Goal: Check status: Check status

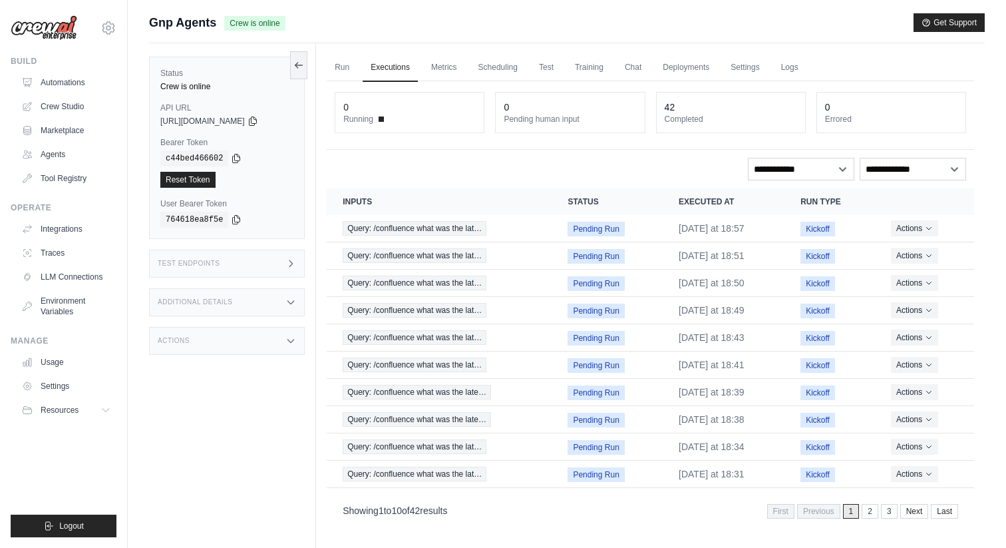
click at [814, 66] on ul "Run Executions Metrics Scheduling Test Training Chat Deployments Settings Logs" at bounding box center [650, 67] width 647 height 27
click at [795, 66] on link "Logs" at bounding box center [789, 68] width 33 height 28
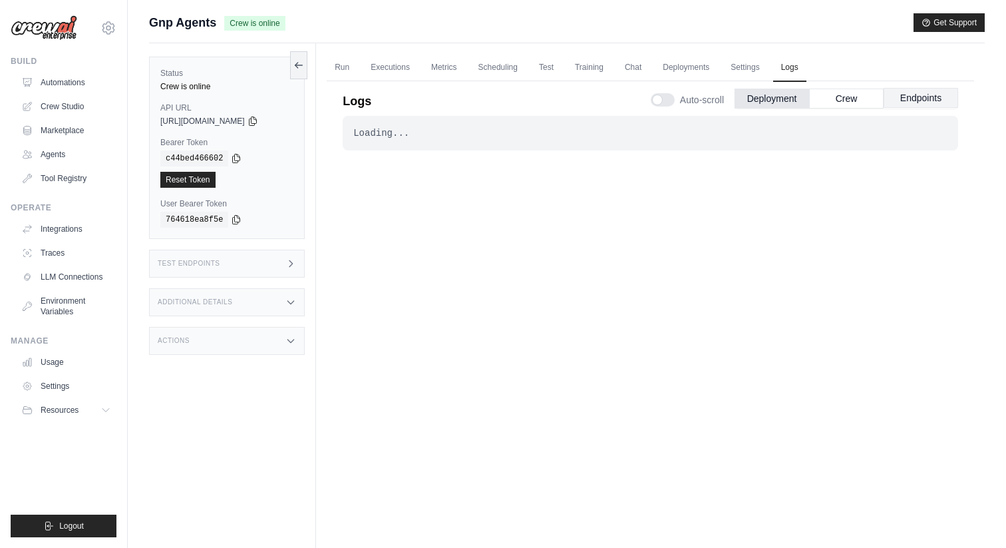
click at [933, 98] on button "Endpoints" at bounding box center [921, 98] width 75 height 20
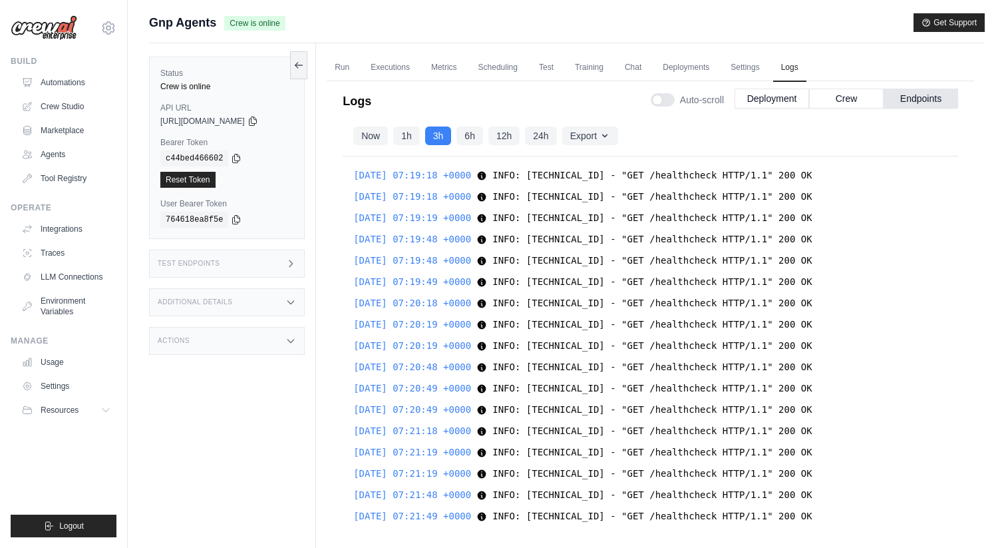
scroll to position [13855, 0]
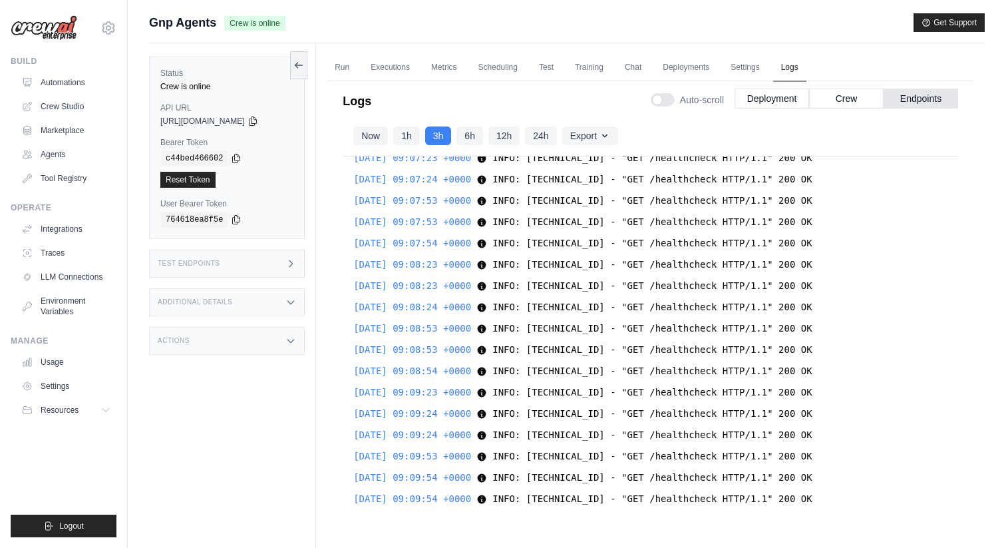
click at [780, 61] on link "Logs" at bounding box center [789, 68] width 33 height 28
click at [756, 63] on link "Settings" at bounding box center [745, 68] width 45 height 28
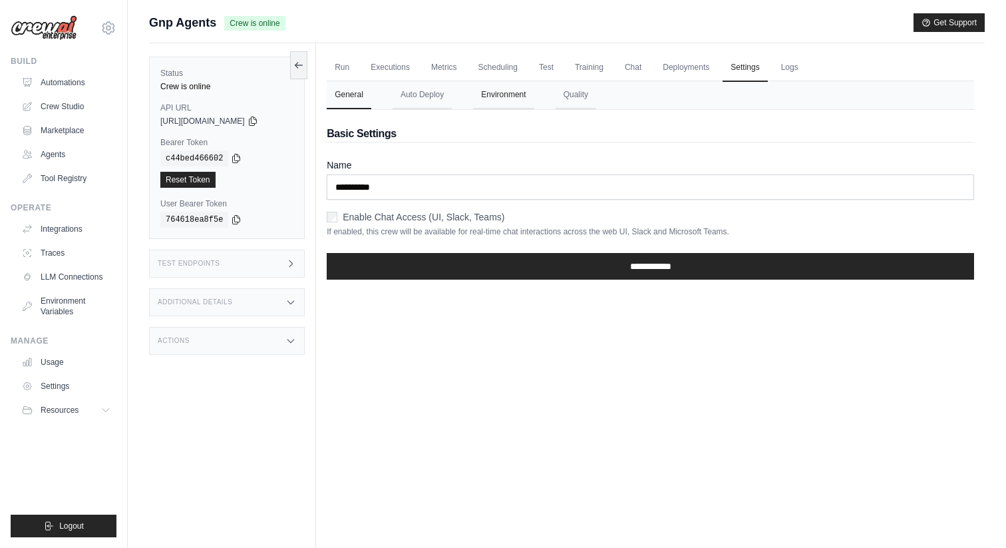
click at [513, 104] on button "Environment" at bounding box center [503, 95] width 61 height 28
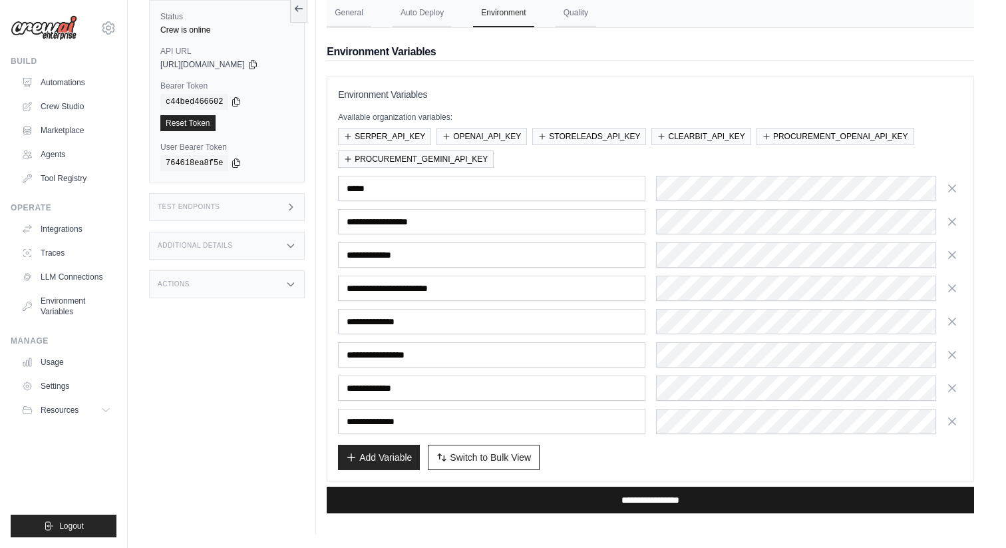
click at [621, 504] on input "**********" at bounding box center [650, 499] width 647 height 27
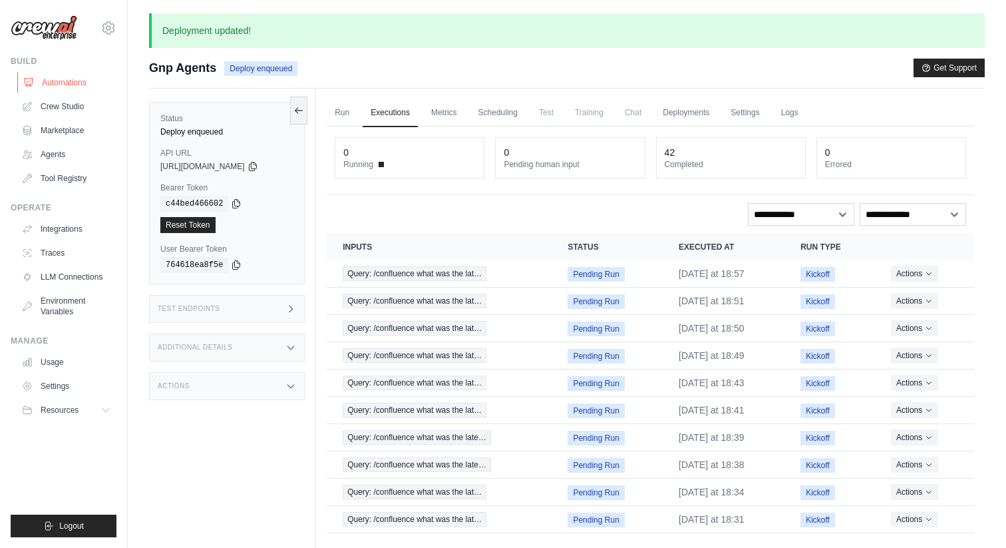
click at [79, 89] on link "Automations" at bounding box center [67, 82] width 100 height 21
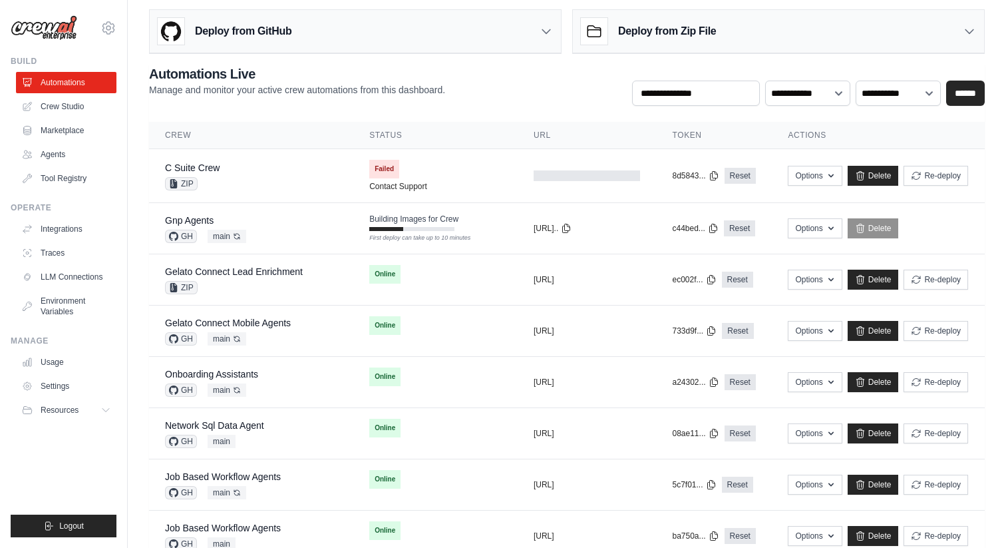
scroll to position [9, 0]
